Goal: Task Accomplishment & Management: Complete application form

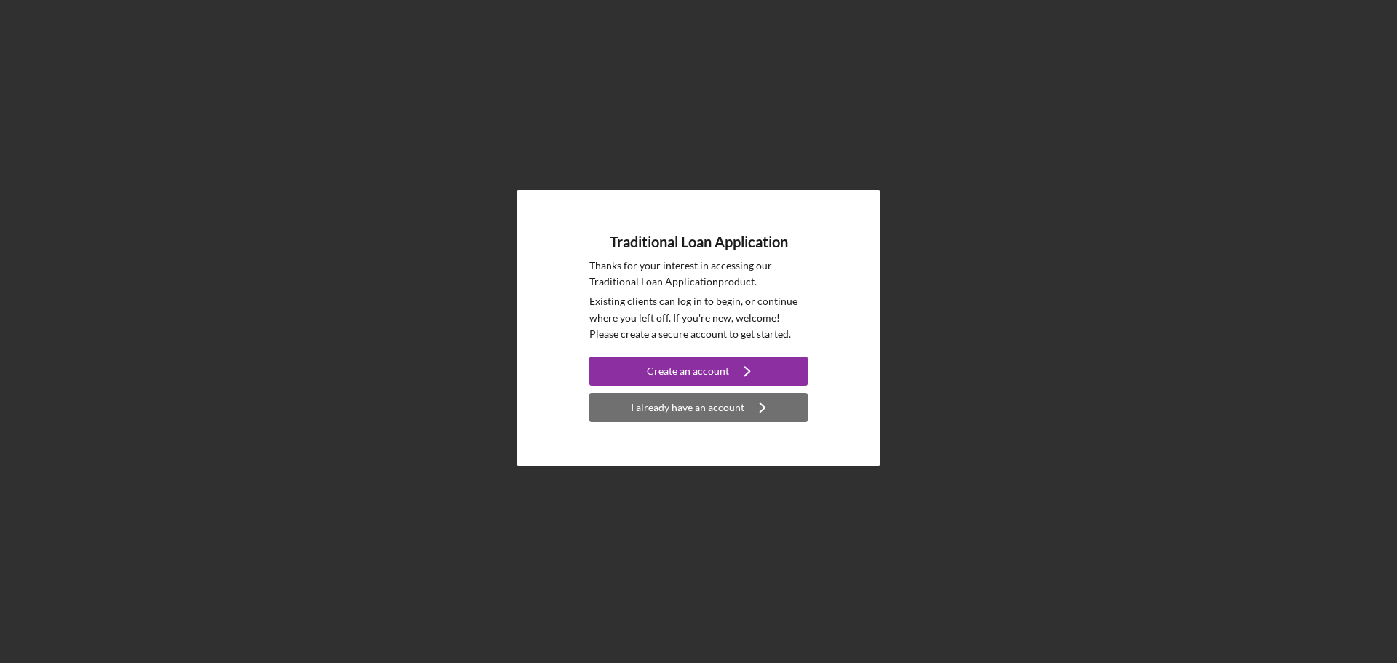
click at [696, 414] on div "I already have an account" at bounding box center [688, 407] width 114 height 29
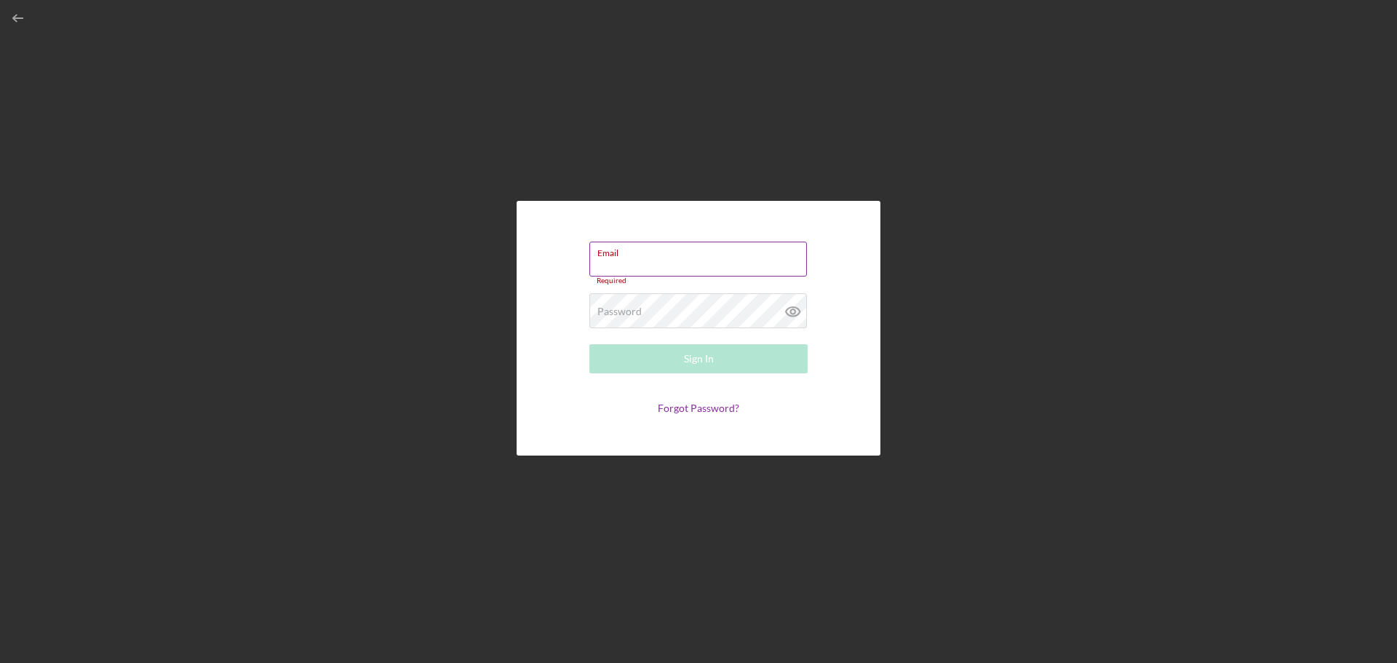
type input "[EMAIL_ADDRESS][DOMAIN_NAME]"
click at [589, 344] on button "Sign In" at bounding box center [698, 358] width 218 height 29
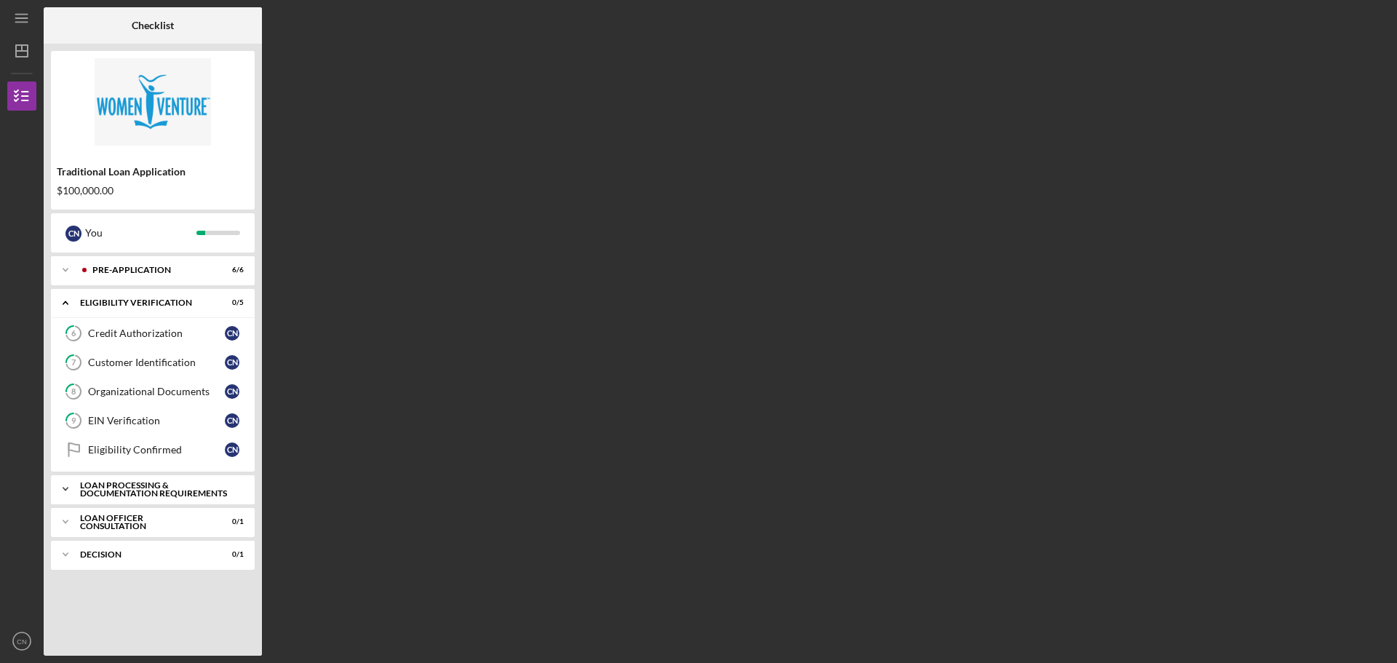
click at [169, 490] on div "Loan Processing & Documentation Requirements" at bounding box center [158, 489] width 156 height 17
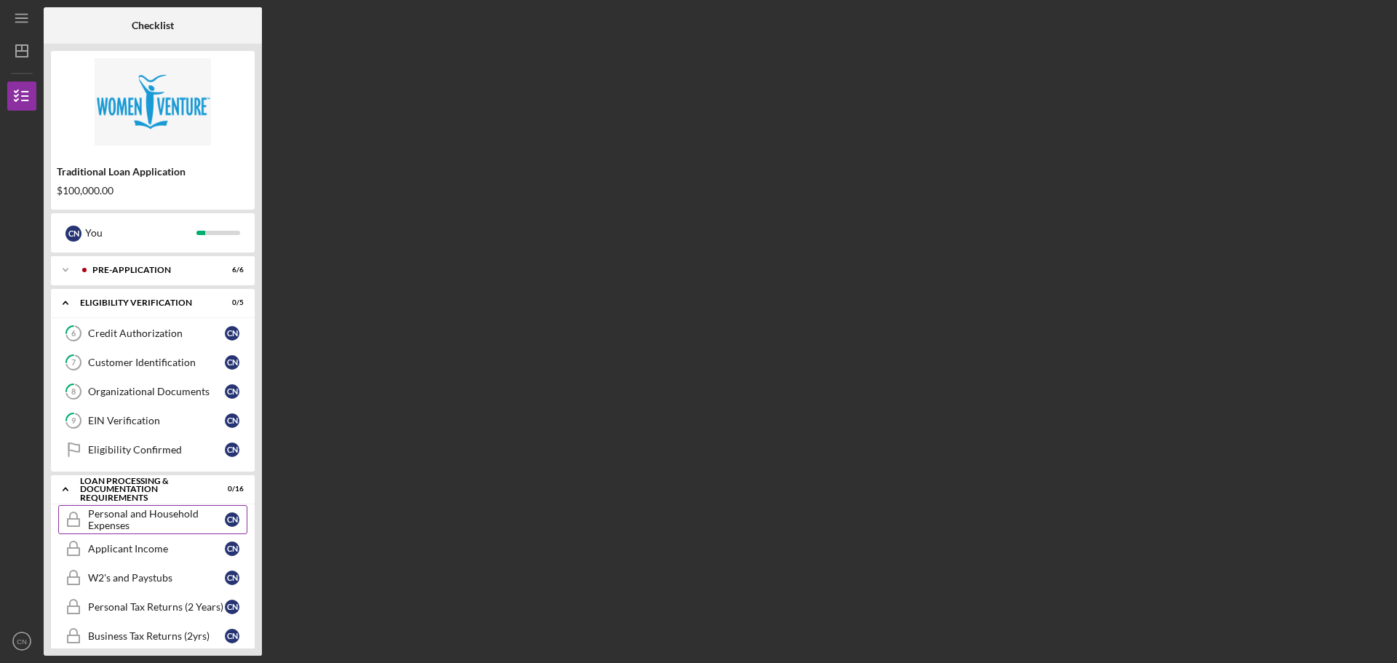
click at [155, 514] on div "Personal and Household Expenses" at bounding box center [156, 519] width 137 height 23
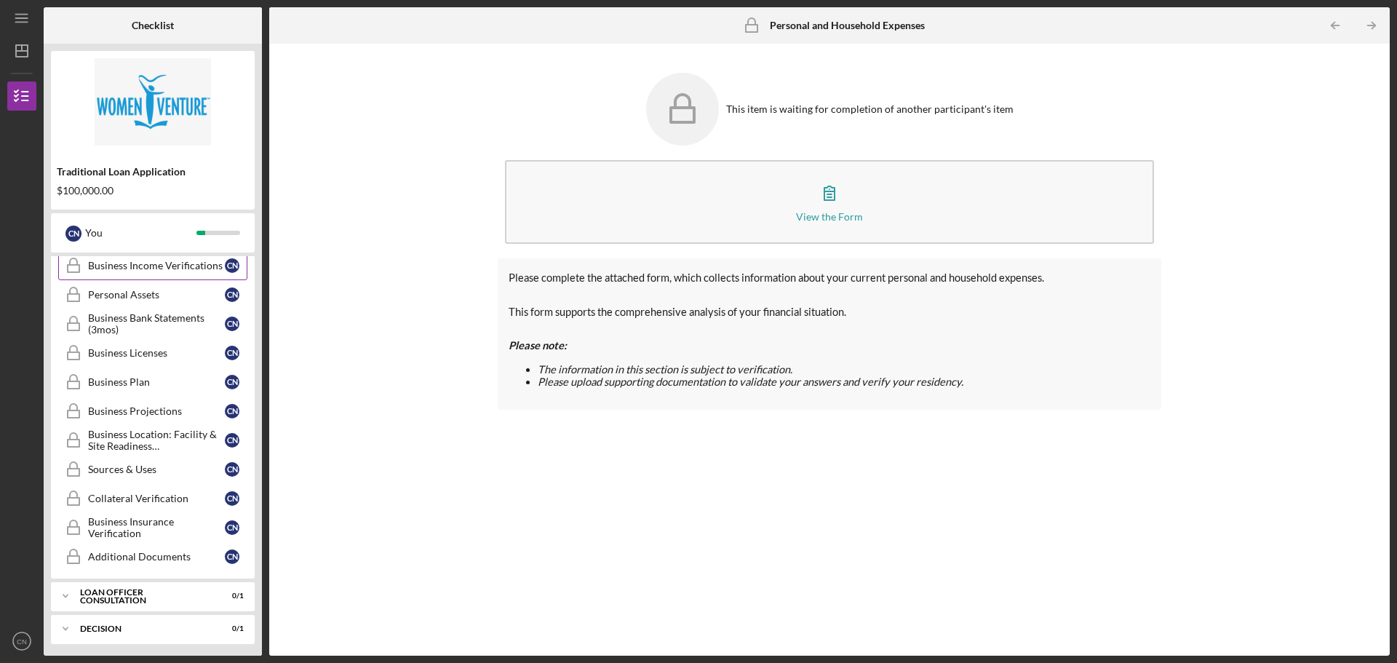
scroll to position [402, 0]
click at [159, 592] on div "Loan Officer Consultation" at bounding box center [158, 593] width 156 height 9
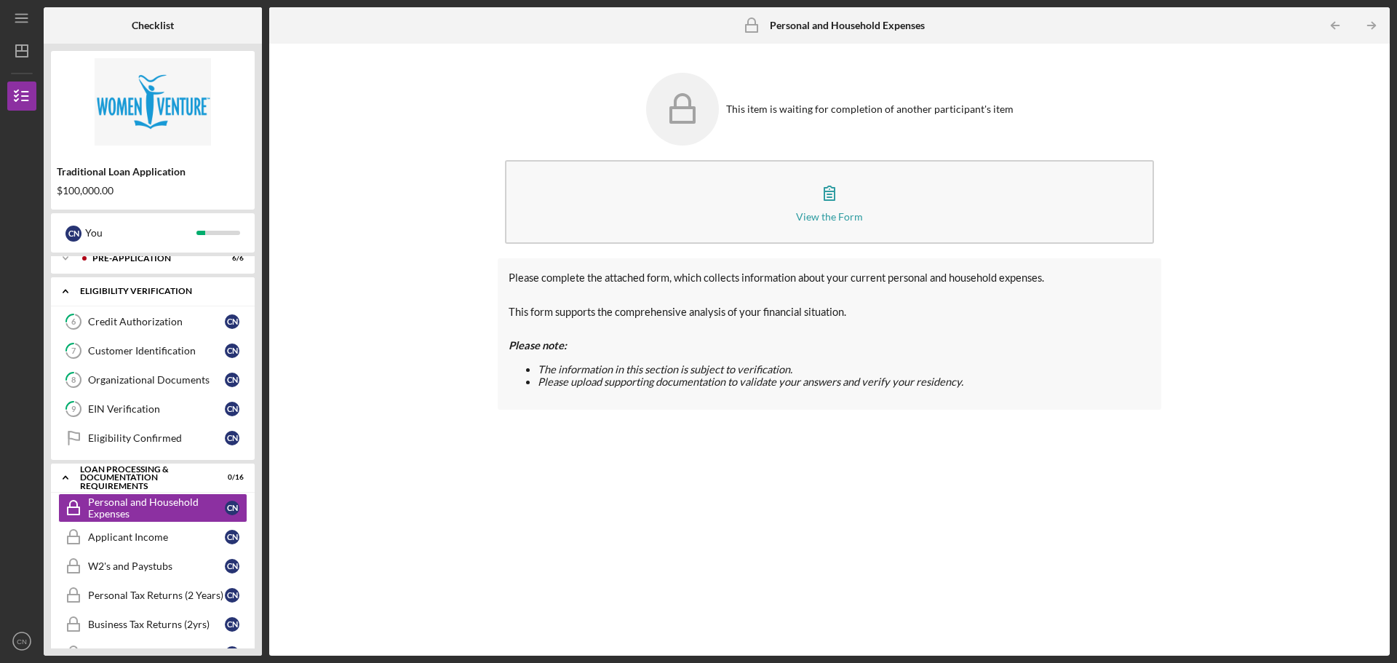
scroll to position [0, 0]
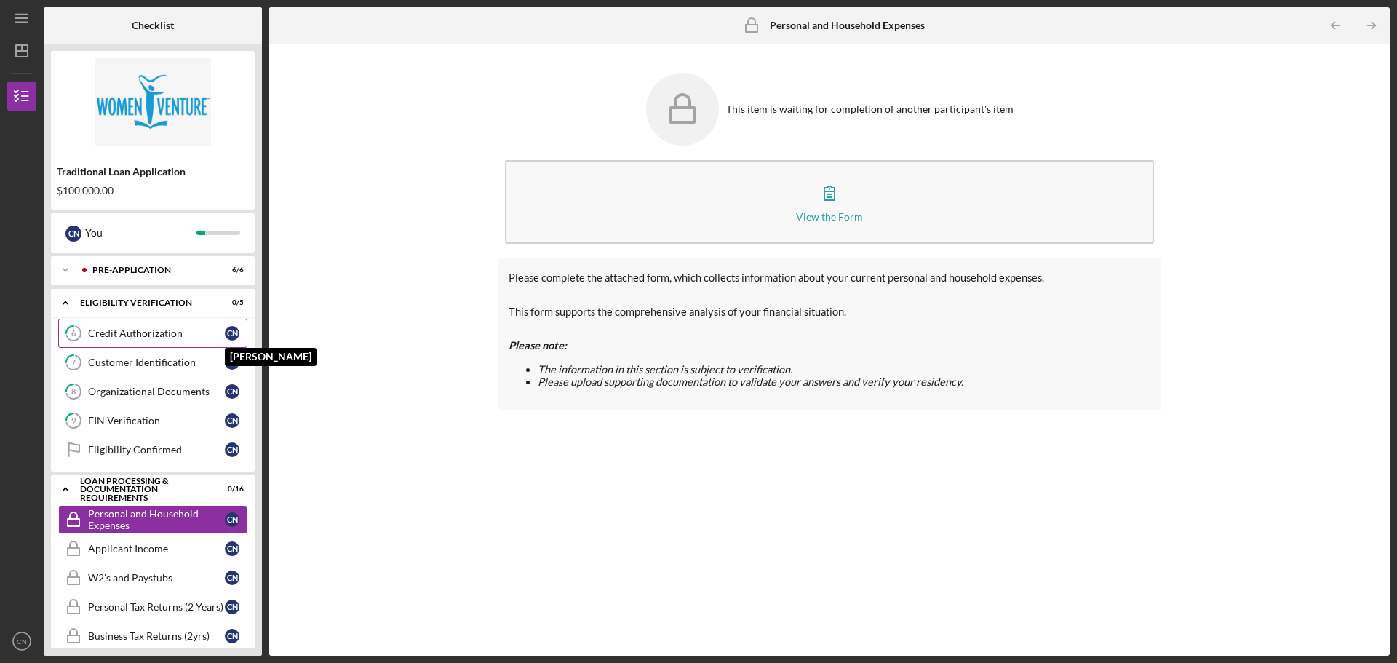
click at [237, 333] on div "C N" at bounding box center [232, 333] width 15 height 15
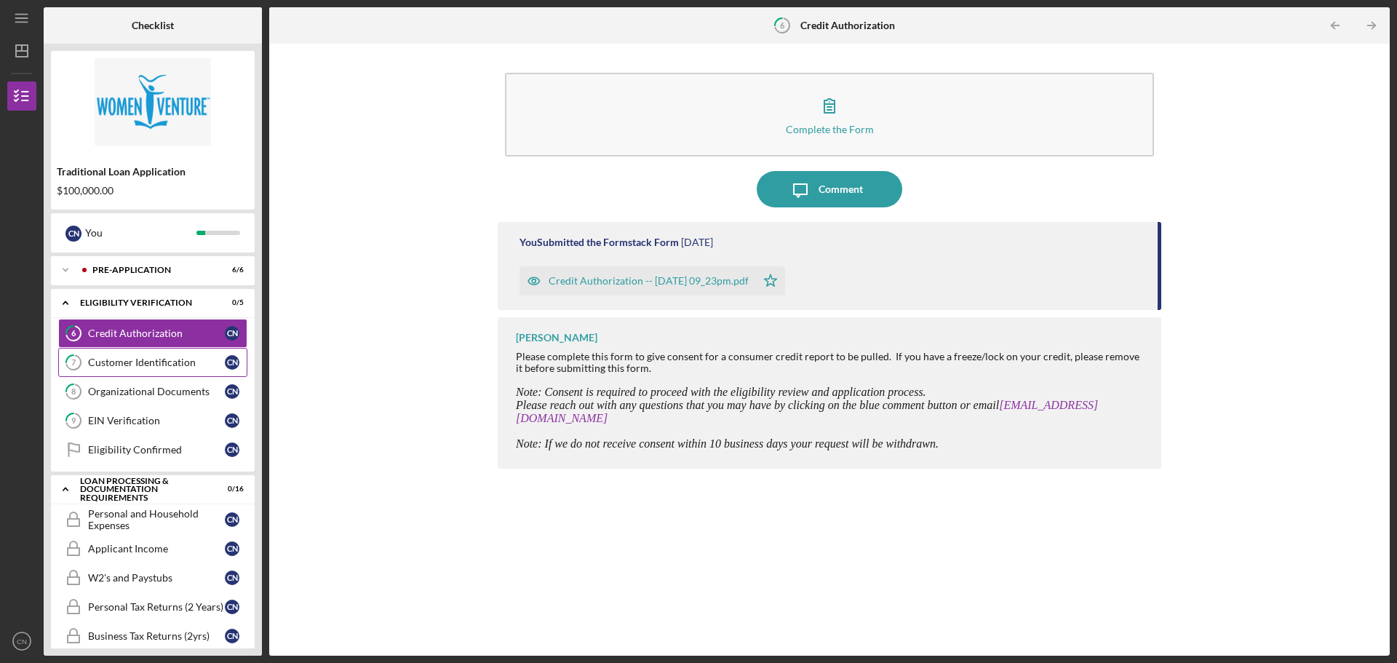
click at [218, 359] on div "Customer Identification" at bounding box center [156, 363] width 137 height 12
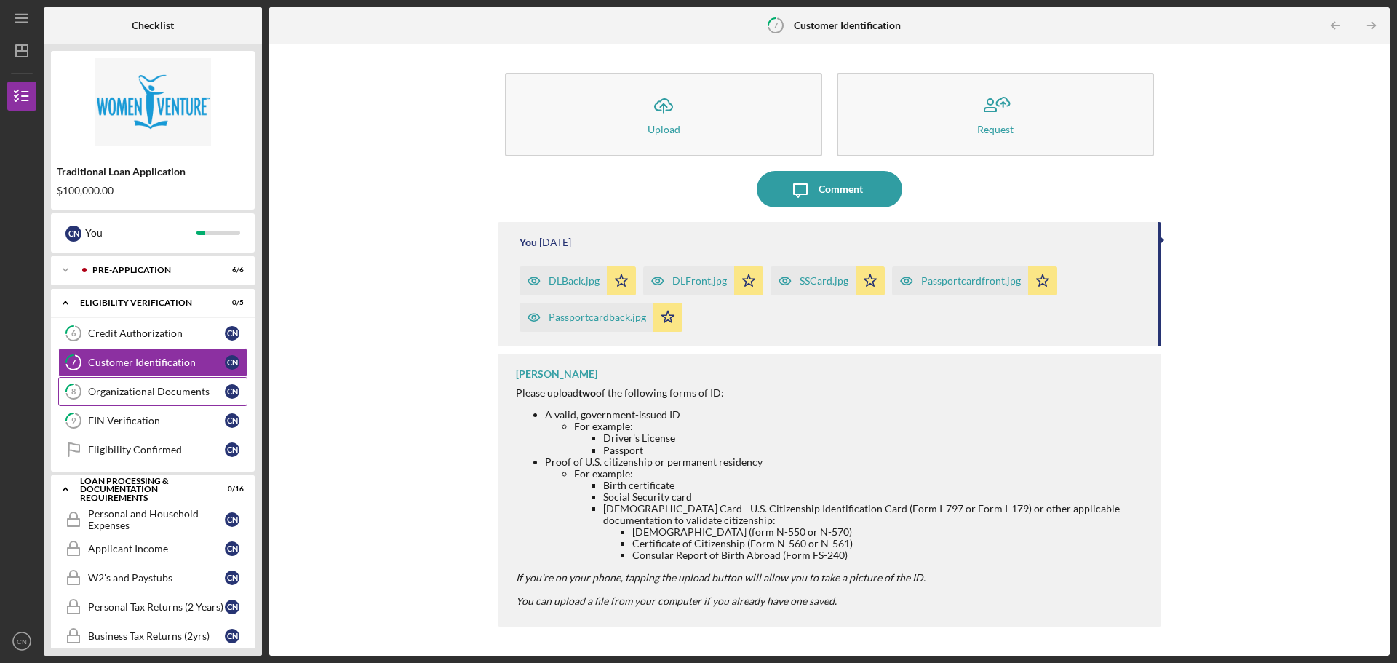
click at [207, 383] on link "8 Organizational Documents C N" at bounding box center [152, 391] width 189 height 29
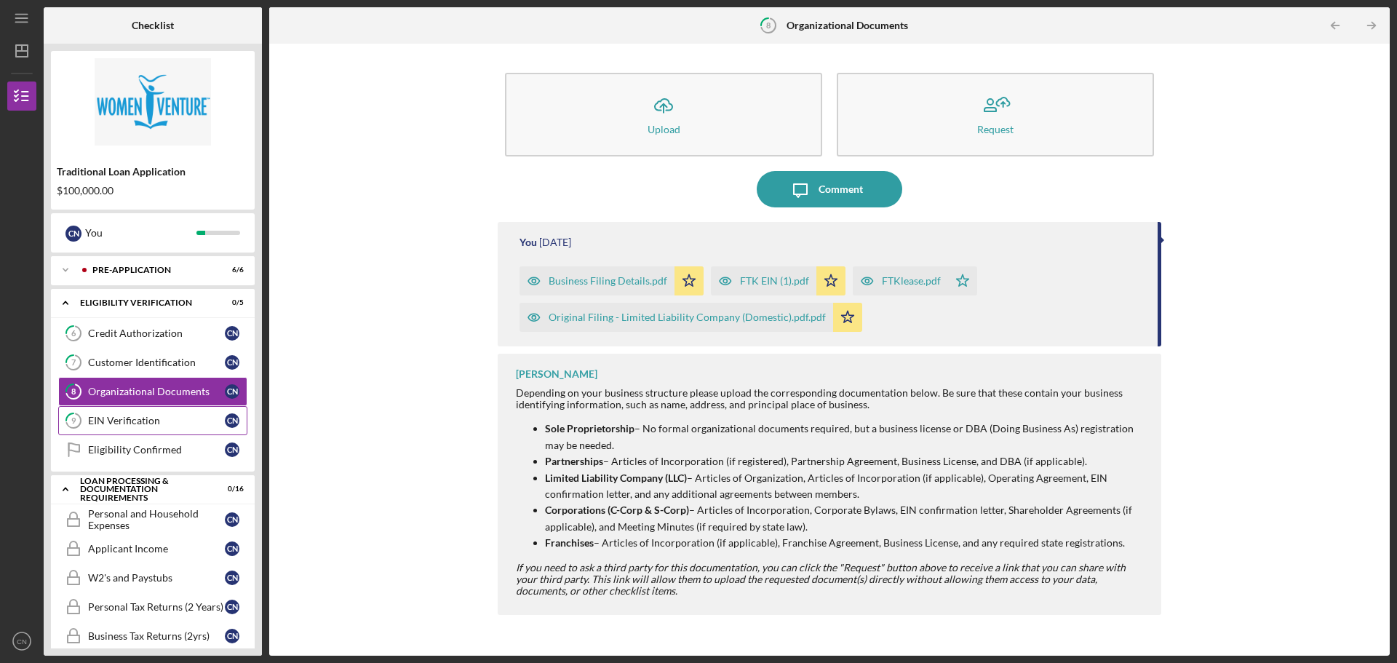
click at [200, 418] on div "EIN Verification" at bounding box center [156, 421] width 137 height 12
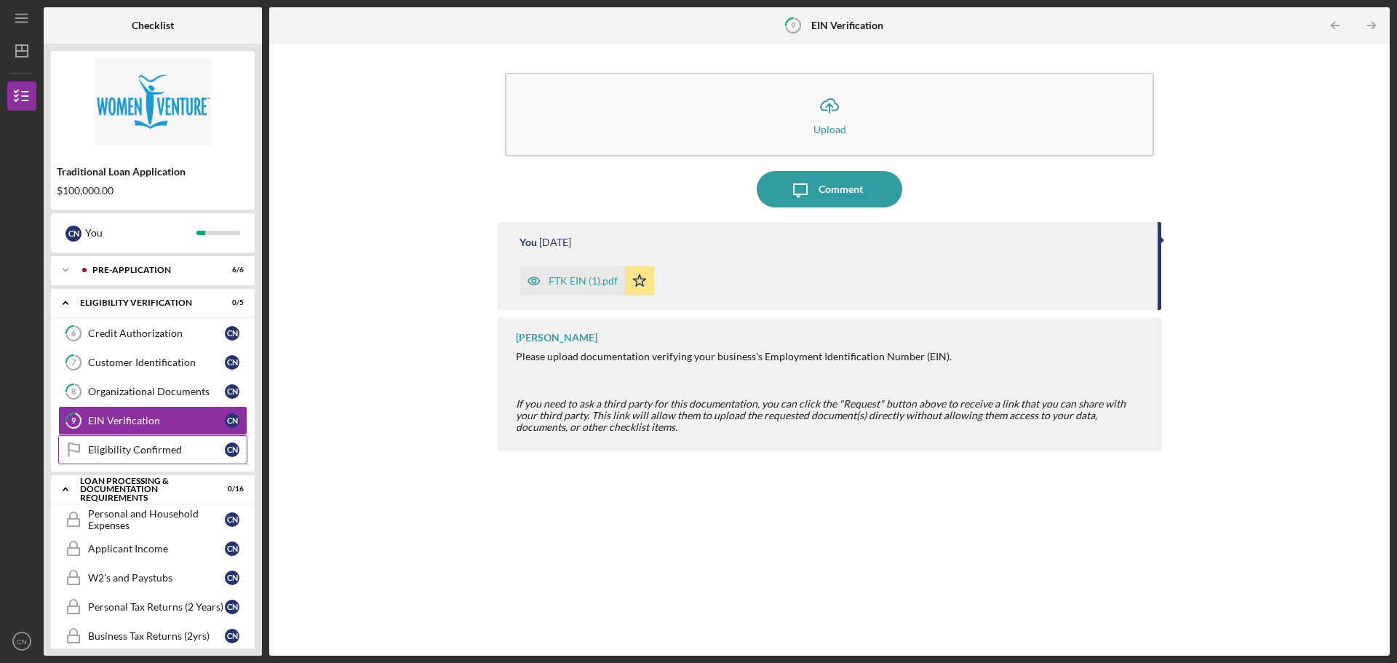
click at [190, 445] on div "Eligibility Confirmed" at bounding box center [156, 450] width 137 height 12
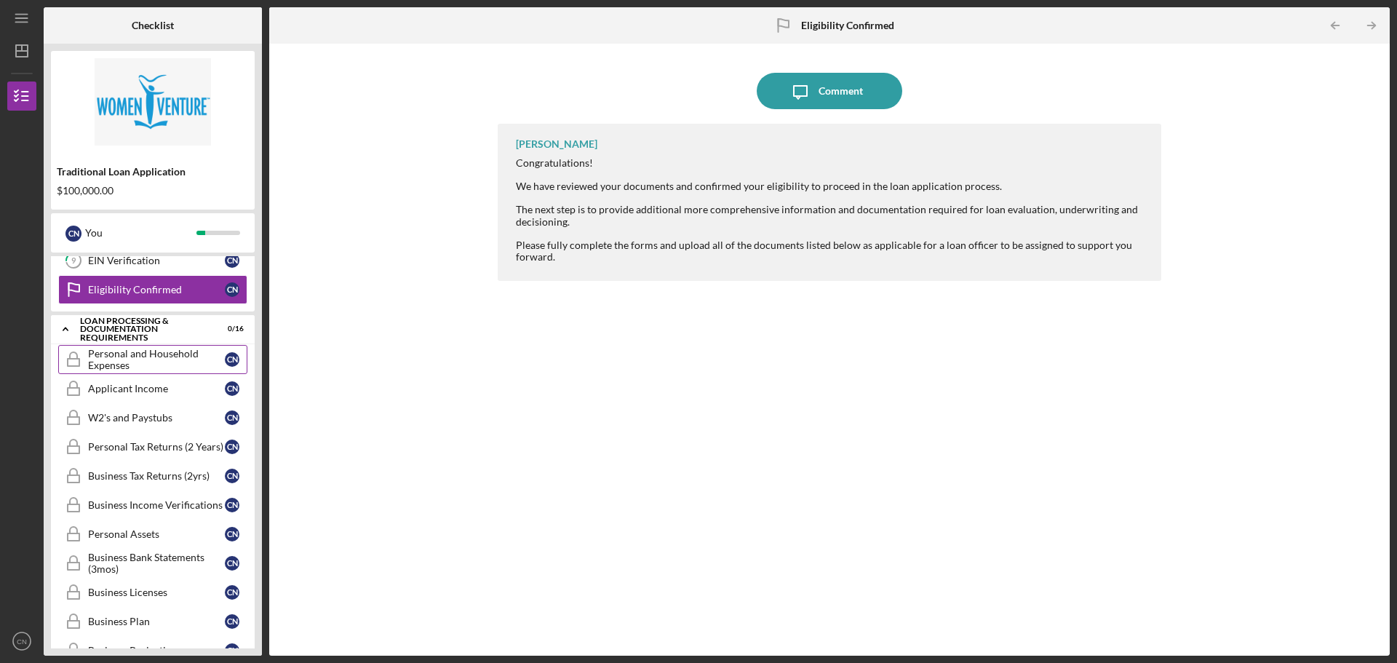
scroll to position [73, 0]
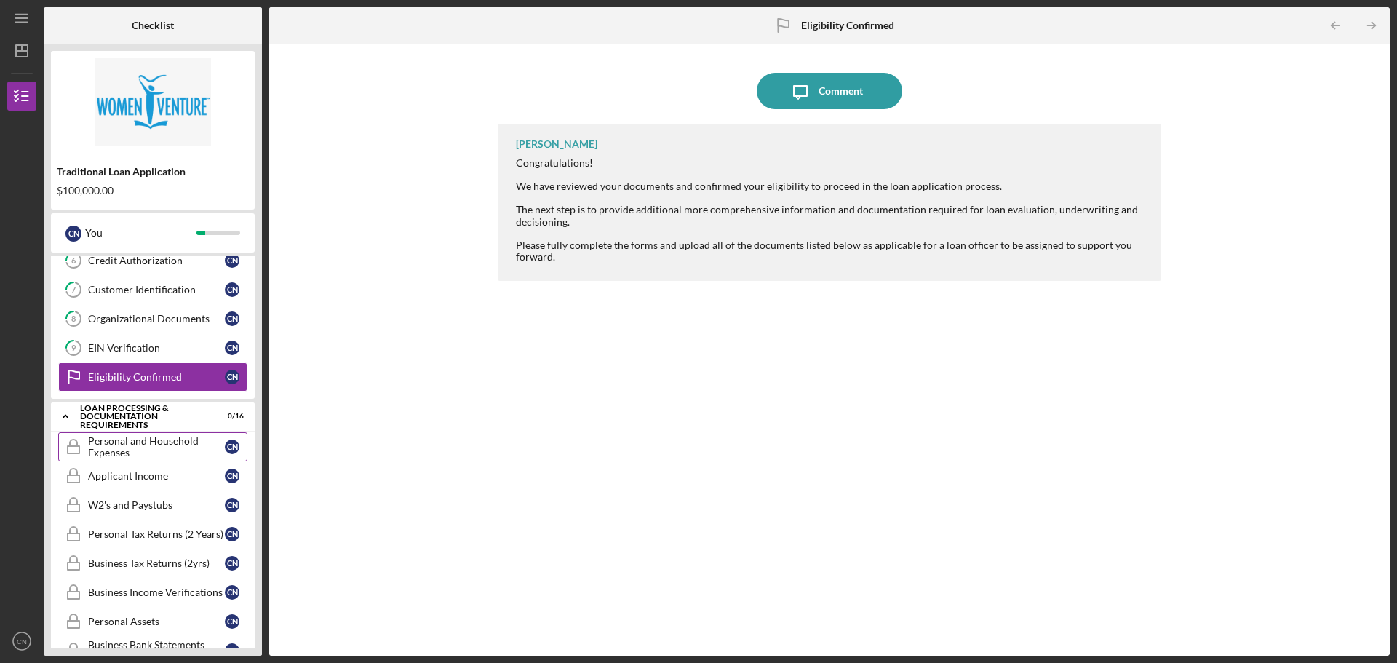
click at [180, 439] on div "Personal and Household Expenses" at bounding box center [156, 446] width 137 height 23
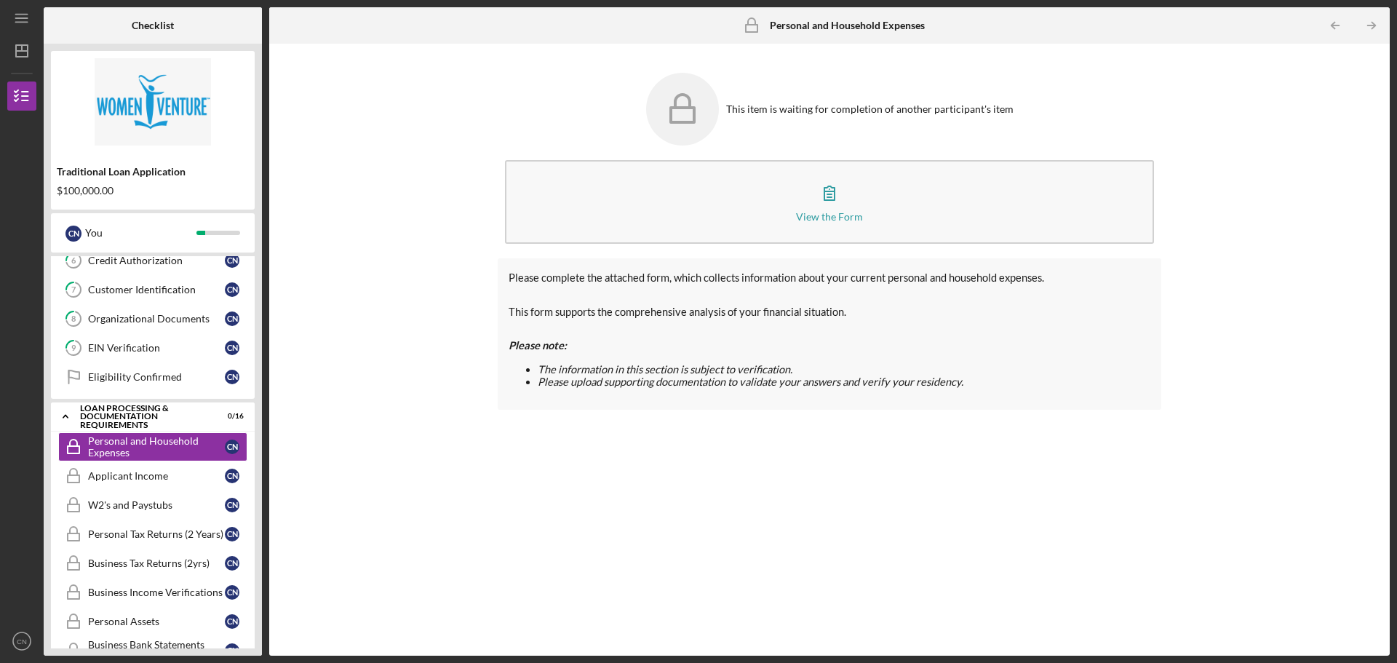
click at [707, 106] on icon at bounding box center [682, 109] width 73 height 73
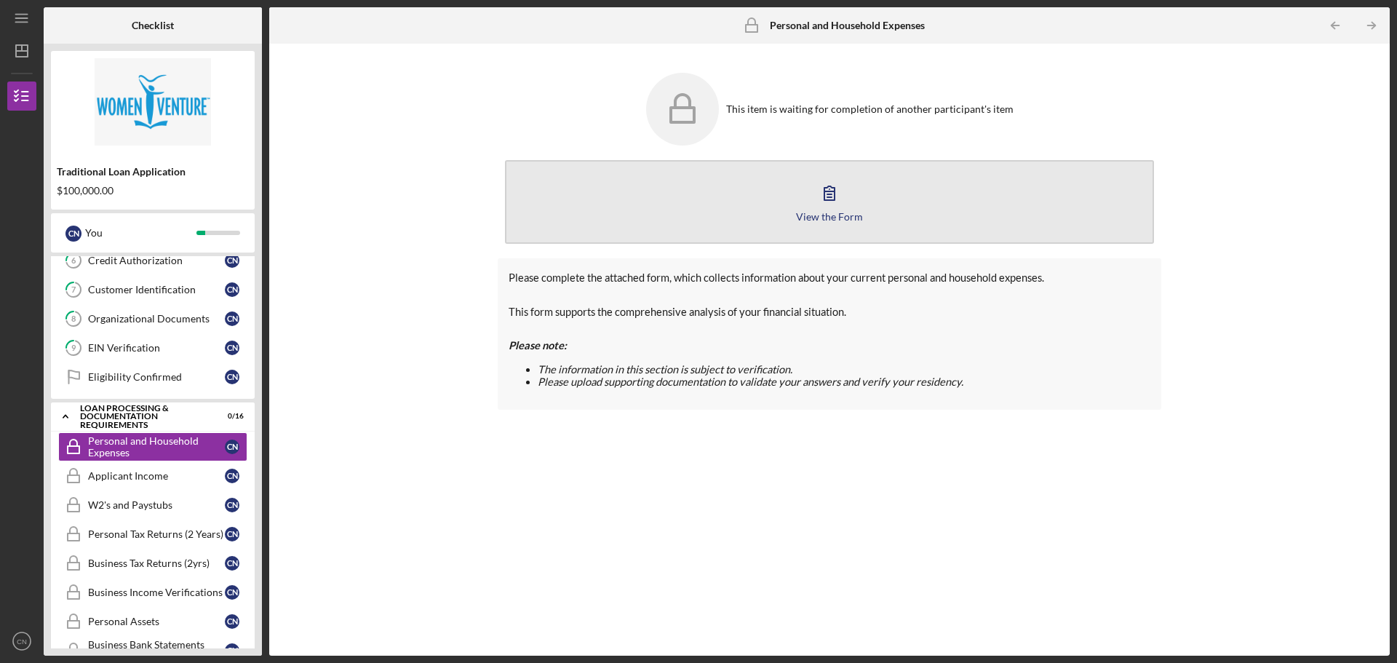
click at [859, 224] on button "View the Form Form" at bounding box center [829, 202] width 649 height 84
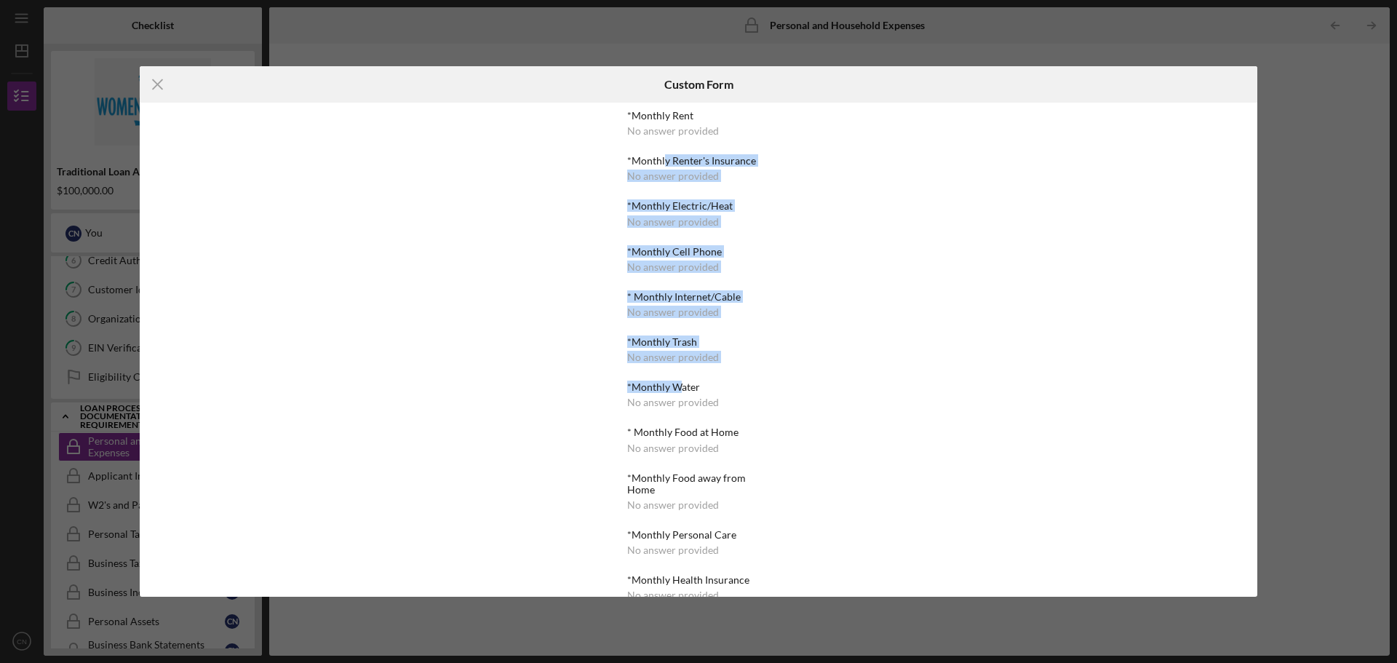
drag, startPoint x: 667, startPoint y: 164, endPoint x: 683, endPoint y: 418, distance: 253.7
click at [679, 424] on div "*Monthly Rent No answer provided *Monthly Renter's Insurance No answer provided…" at bounding box center [698, 577] width 142 height 934
click at [835, 317] on div "*Monthly Rent No answer provided *Monthly Renter's Insurance No answer provided…" at bounding box center [699, 350] width 1118 height 494
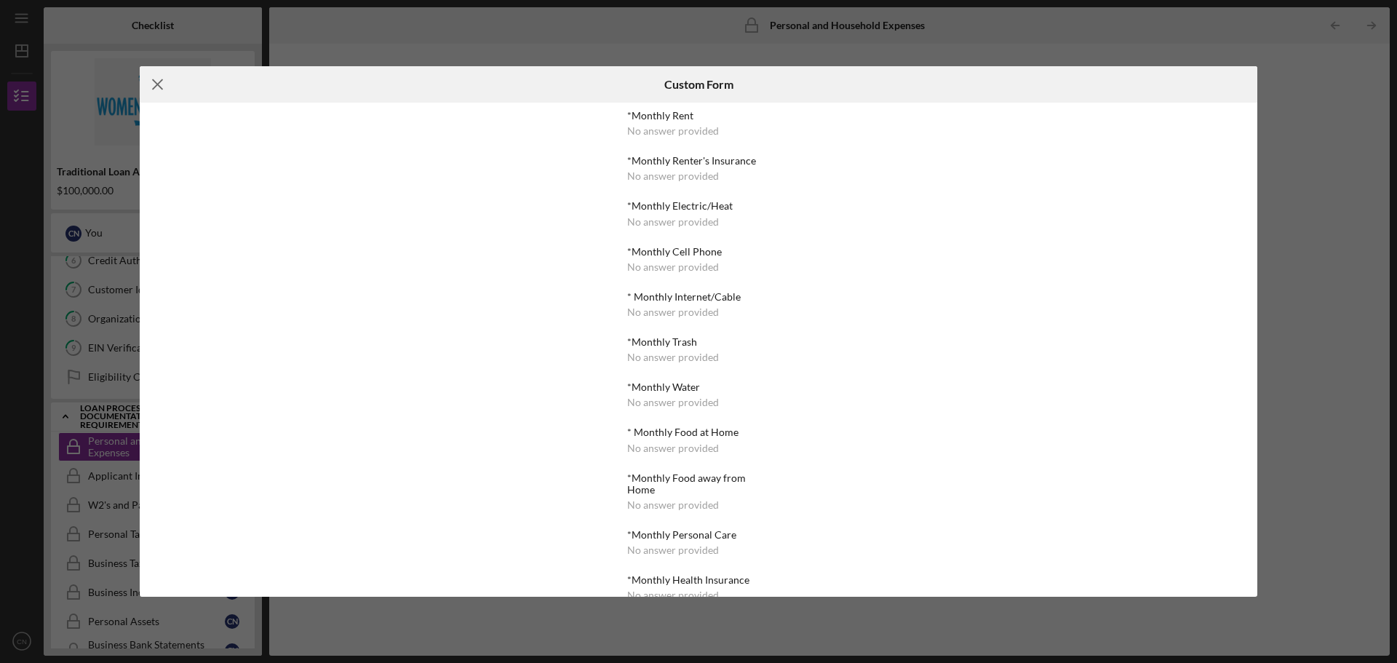
click at [165, 89] on icon "Icon/Menu Close" at bounding box center [158, 84] width 36 height 36
